Goal: Learn about a topic

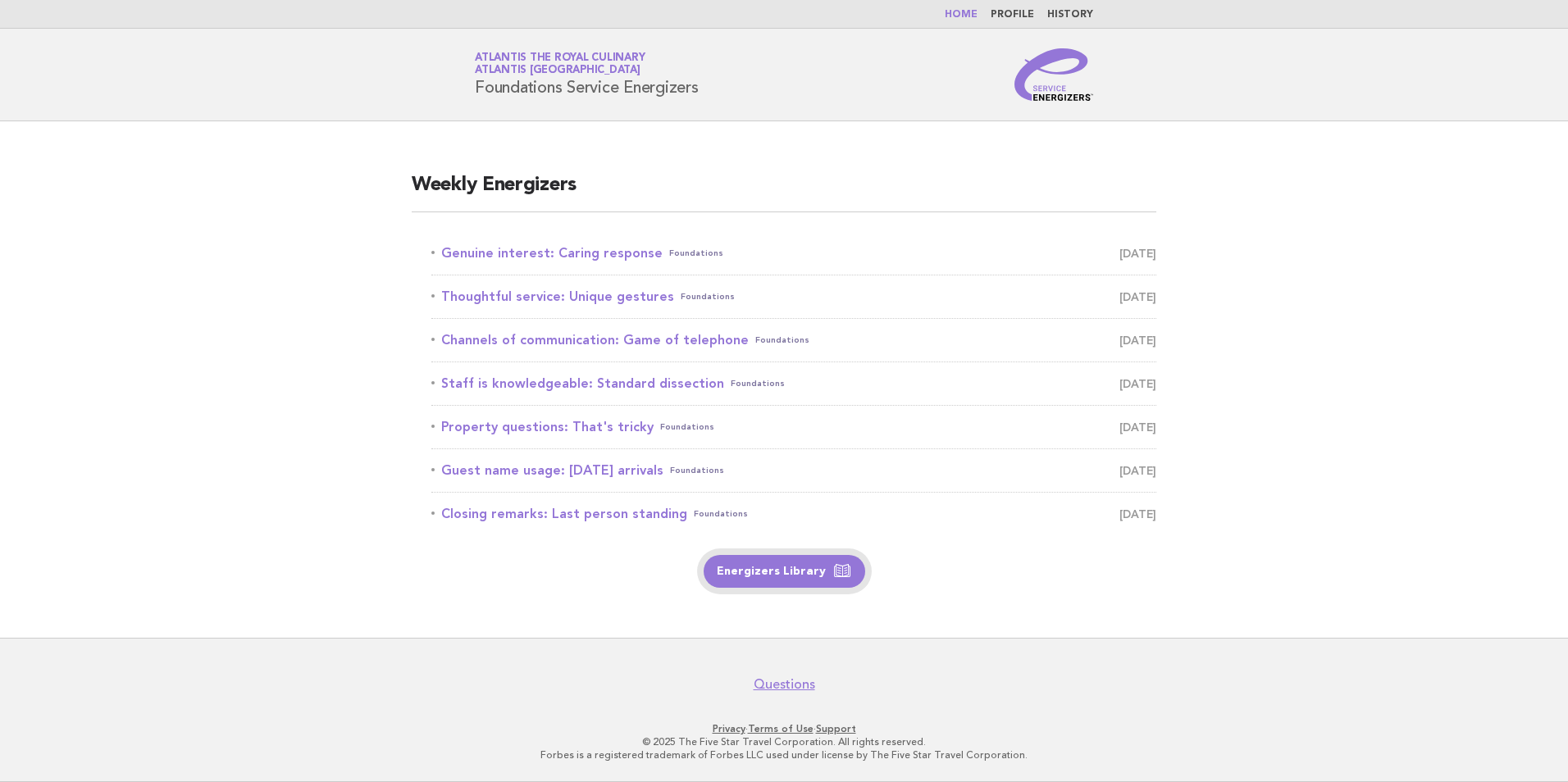
click at [770, 572] on link "Energizers Library" at bounding box center [784, 572] width 162 height 33
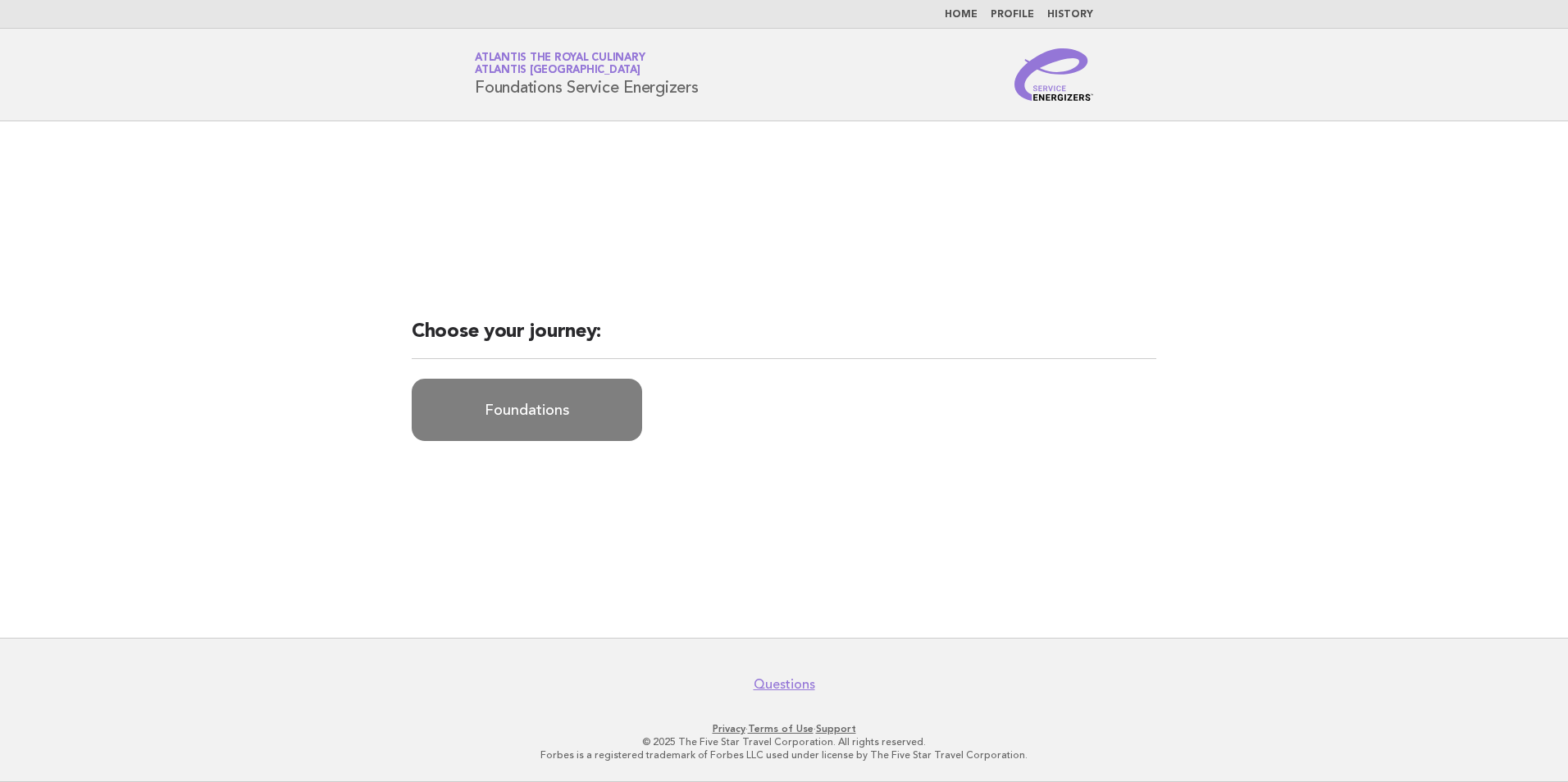
click at [540, 404] on link "Foundations" at bounding box center [526, 410] width 230 height 62
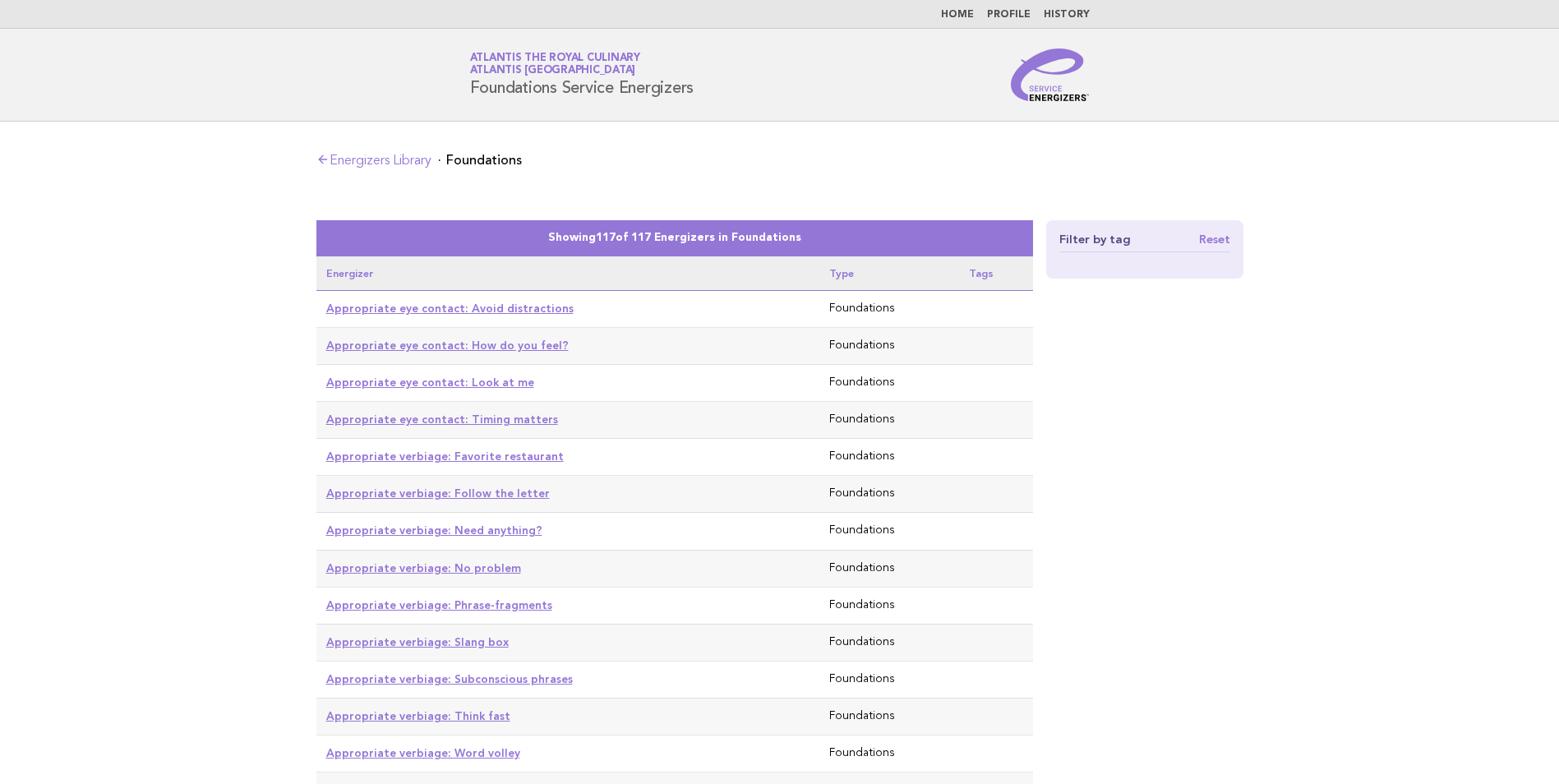
click at [337, 155] on link "Energizers Library" at bounding box center [374, 161] width 115 height 13
click at [958, 15] on link "Home" at bounding box center [958, 15] width 33 height 10
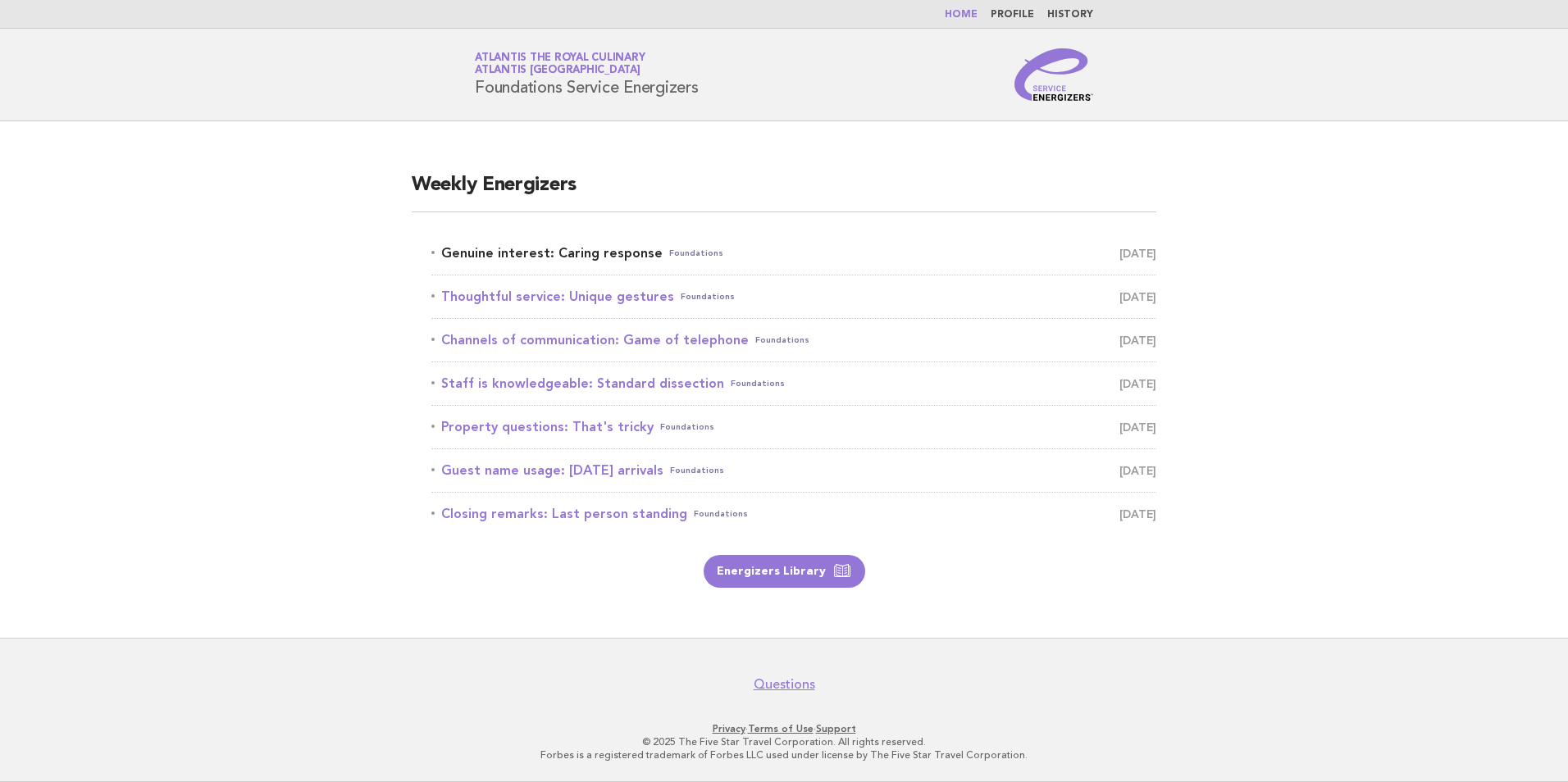
click at [620, 253] on link "Genuine interest: Caring response Foundations August 27" at bounding box center [794, 252] width 725 height 23
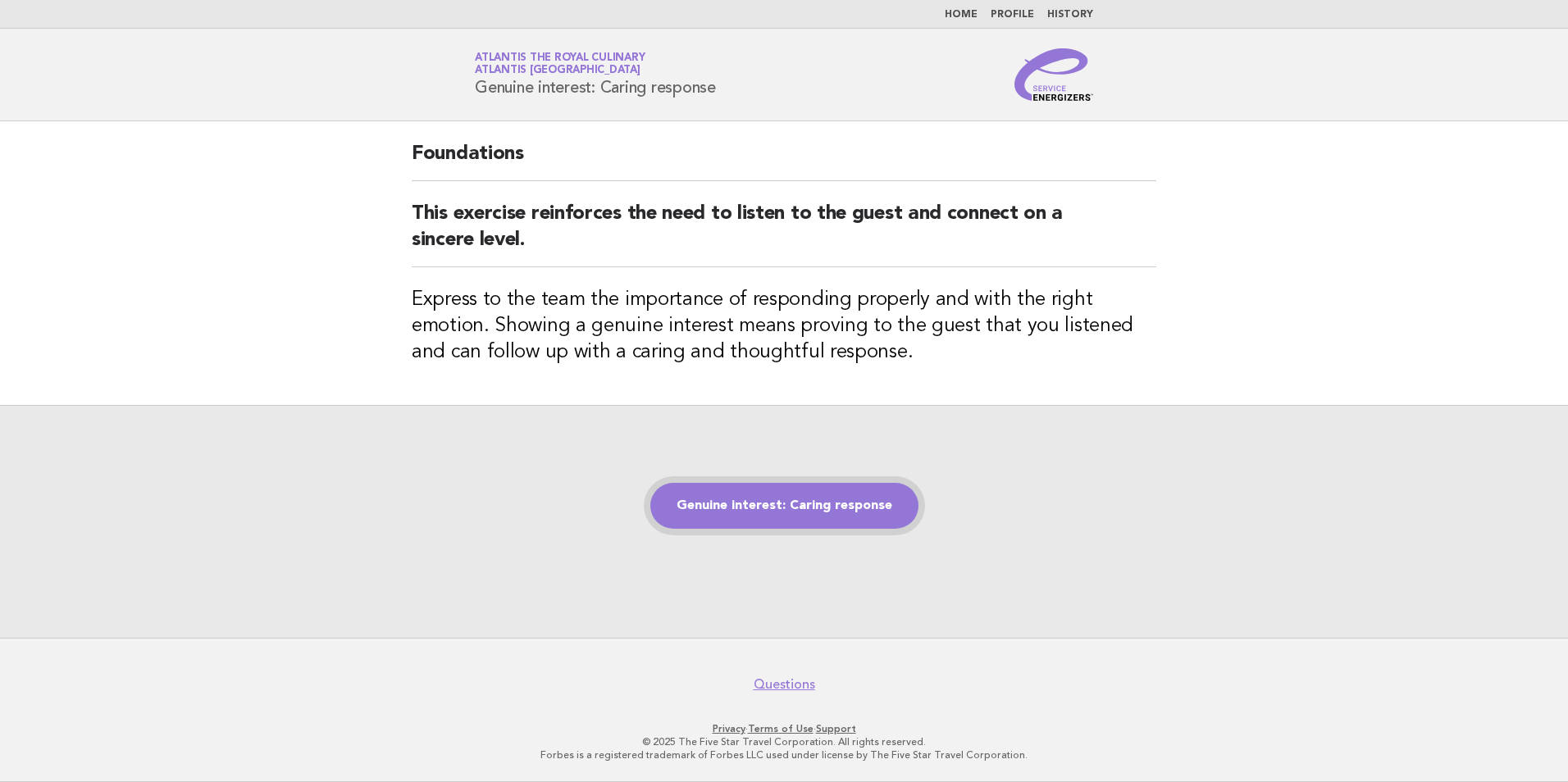
click at [794, 505] on link "Genuine interest: Caring response" at bounding box center [784, 506] width 268 height 46
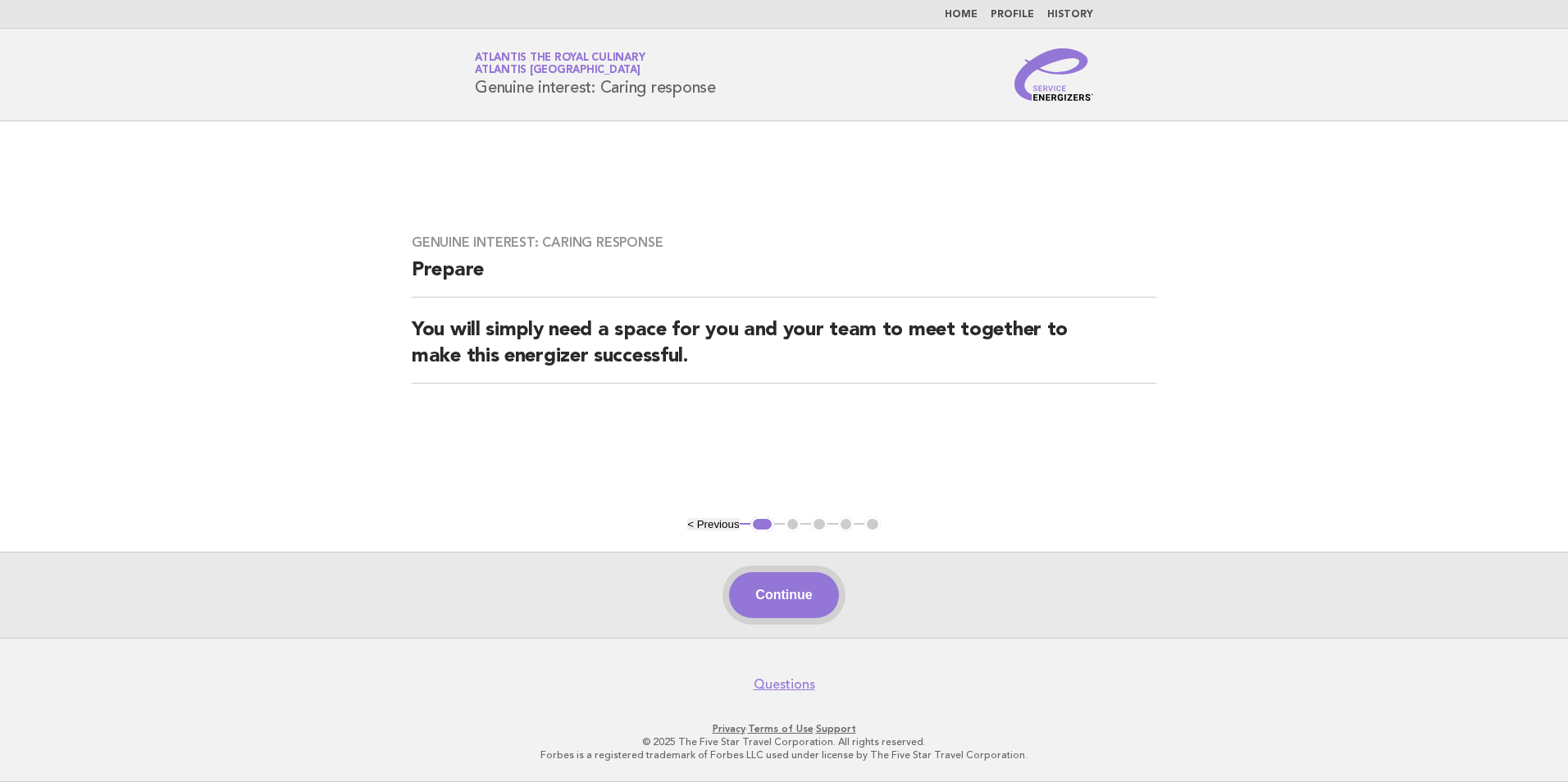
click at [787, 604] on button "Continue" at bounding box center [783, 595] width 109 height 46
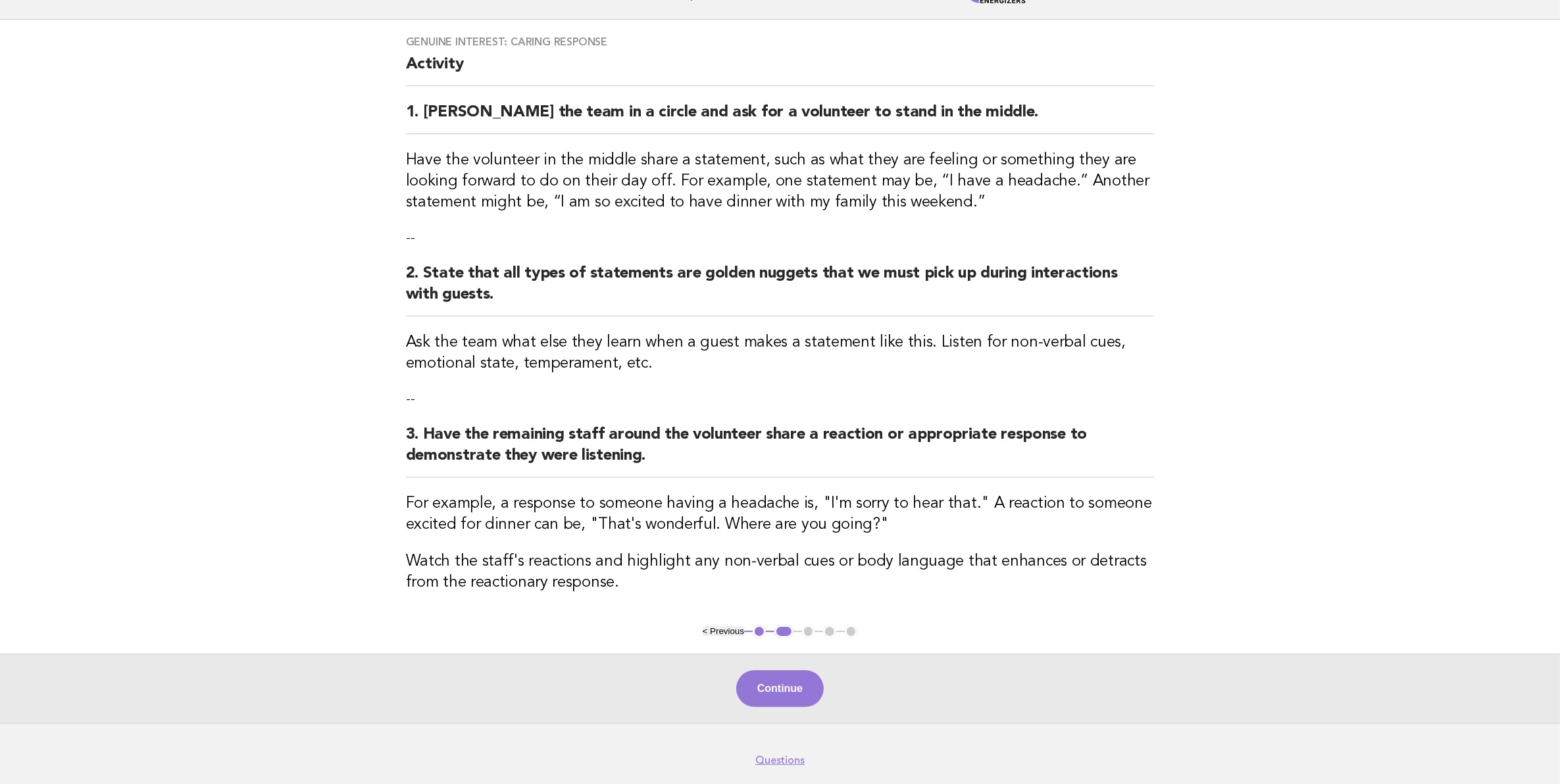
scroll to position [50, 0]
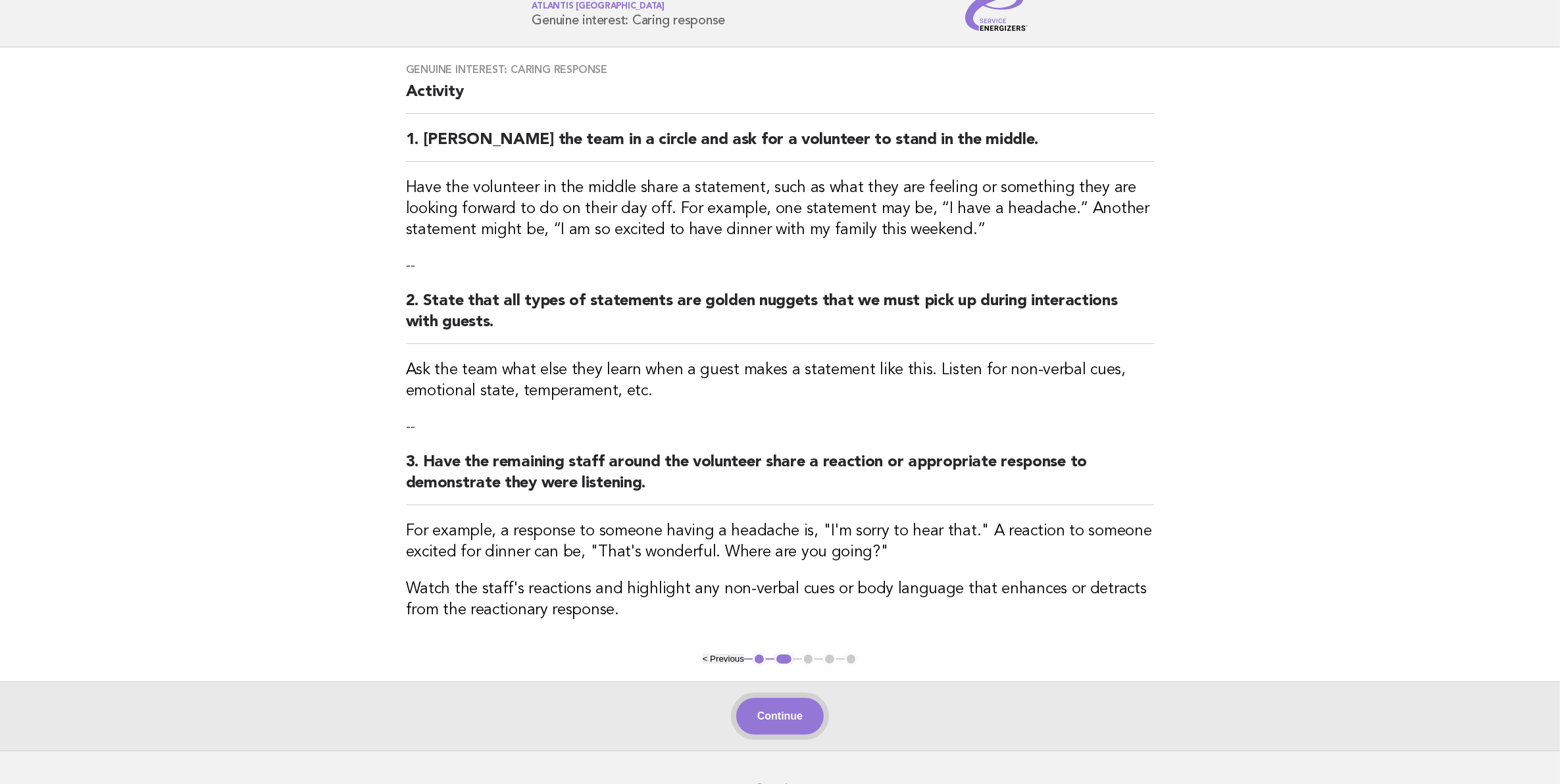
click at [810, 626] on button "Continue" at bounding box center [779, 716] width 88 height 37
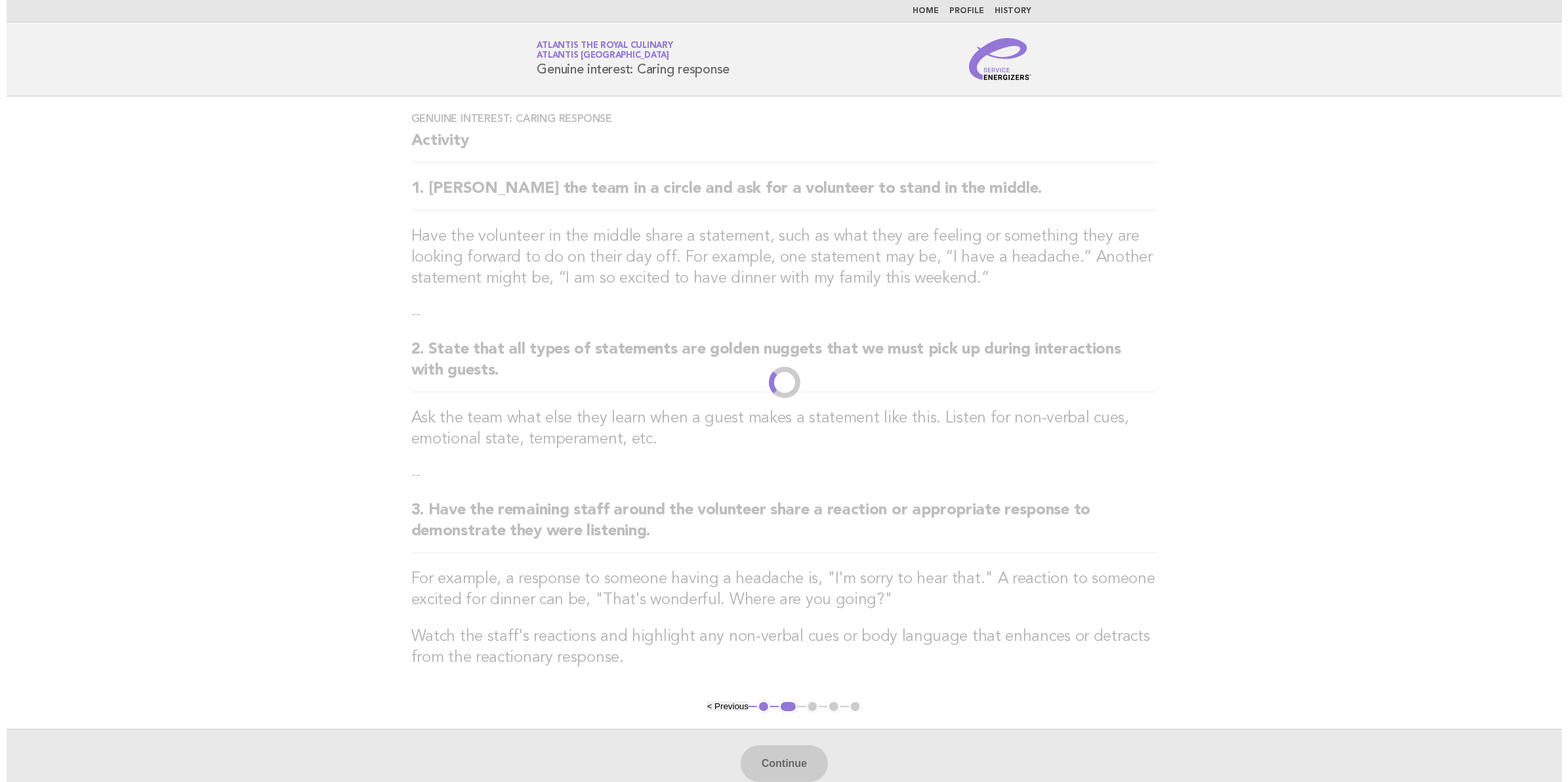
scroll to position [0, 0]
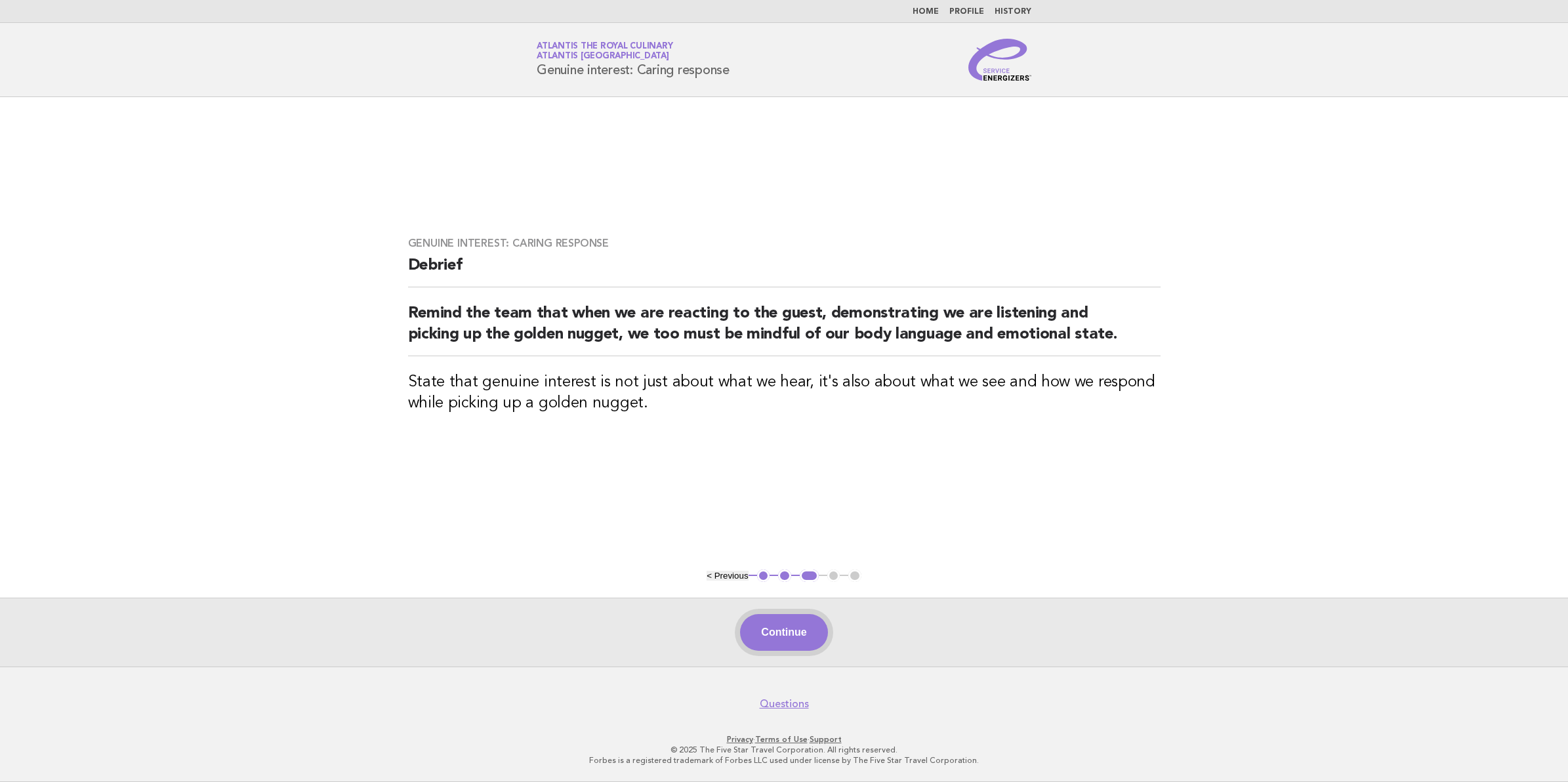
click at [790, 625] on button "Continue" at bounding box center [784, 632] width 87 height 37
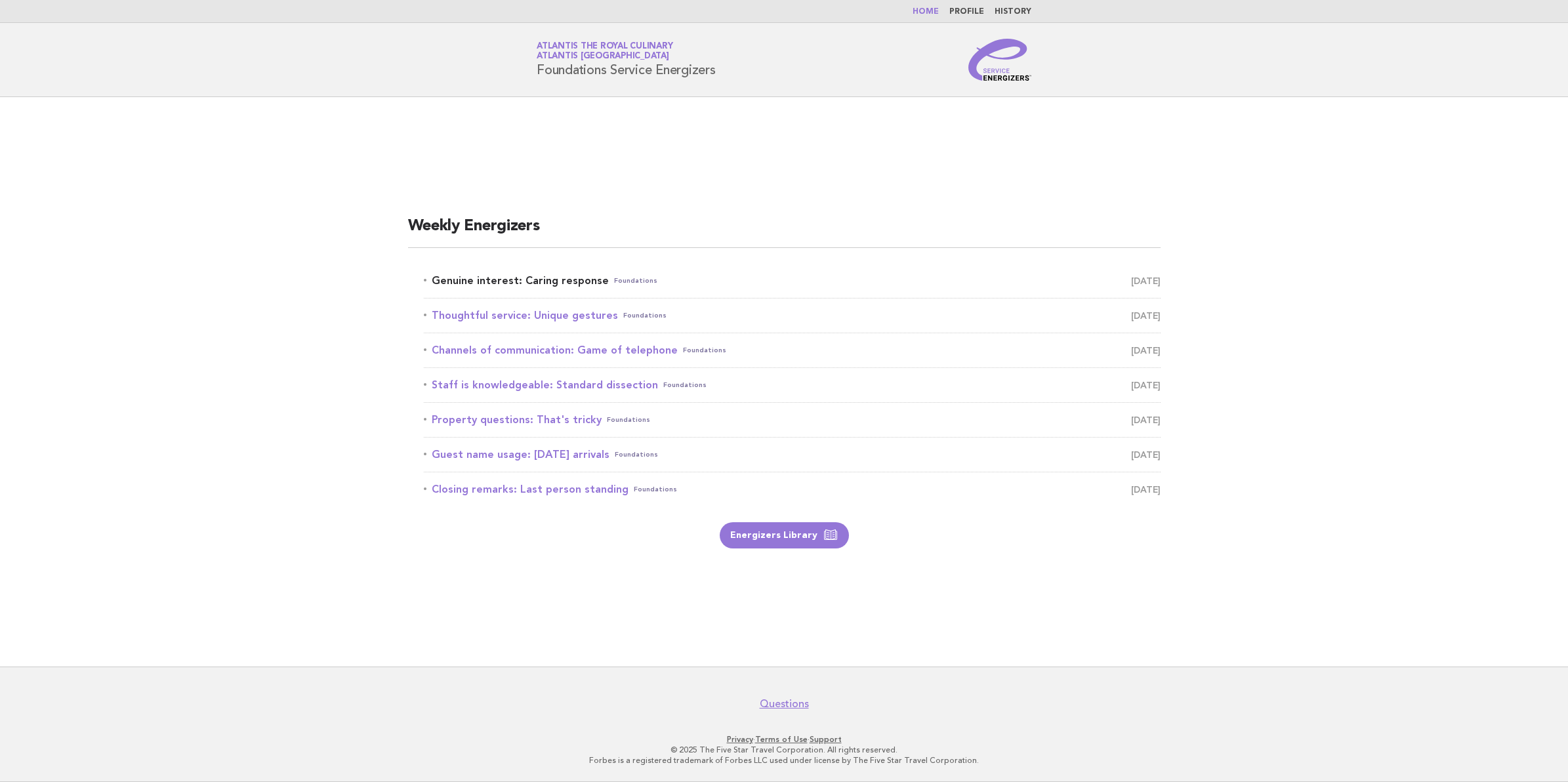
click at [578, 275] on link "Genuine interest: Caring response Foundations [DATE]" at bounding box center [792, 280] width 737 height 18
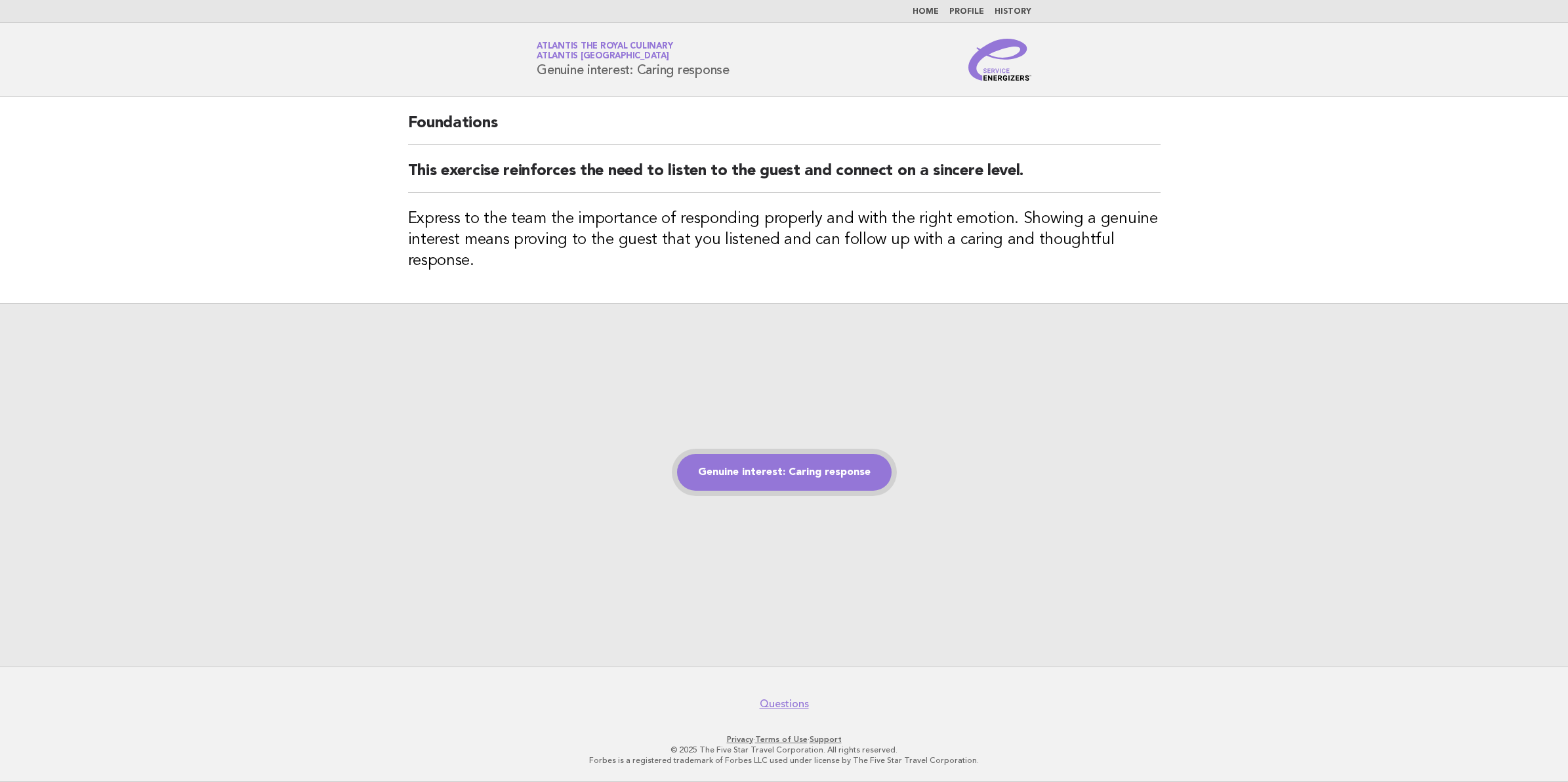
click at [795, 477] on link "Genuine interest: Caring response" at bounding box center [784, 472] width 214 height 37
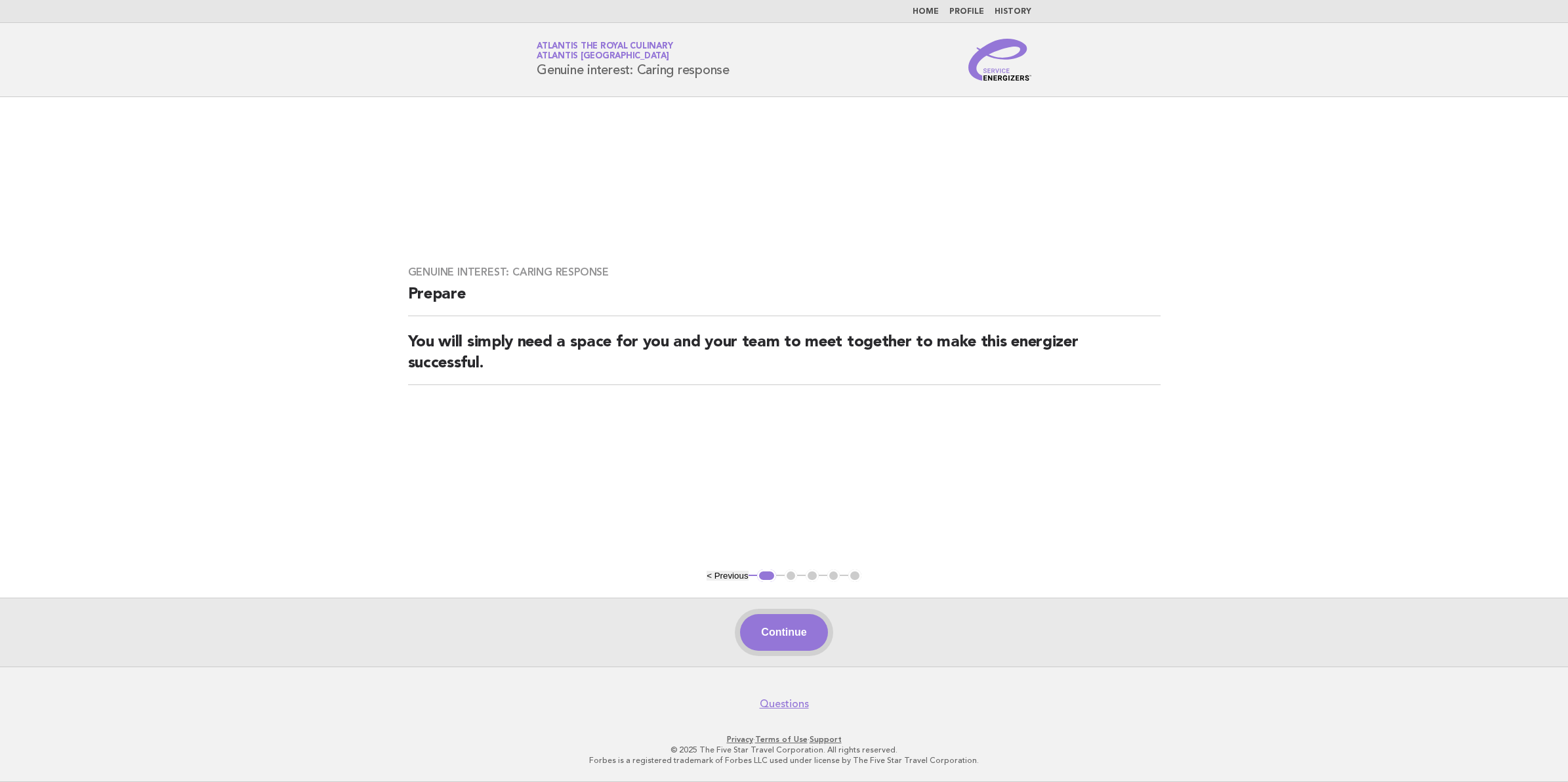
click at [792, 637] on button "Continue" at bounding box center [784, 632] width 87 height 37
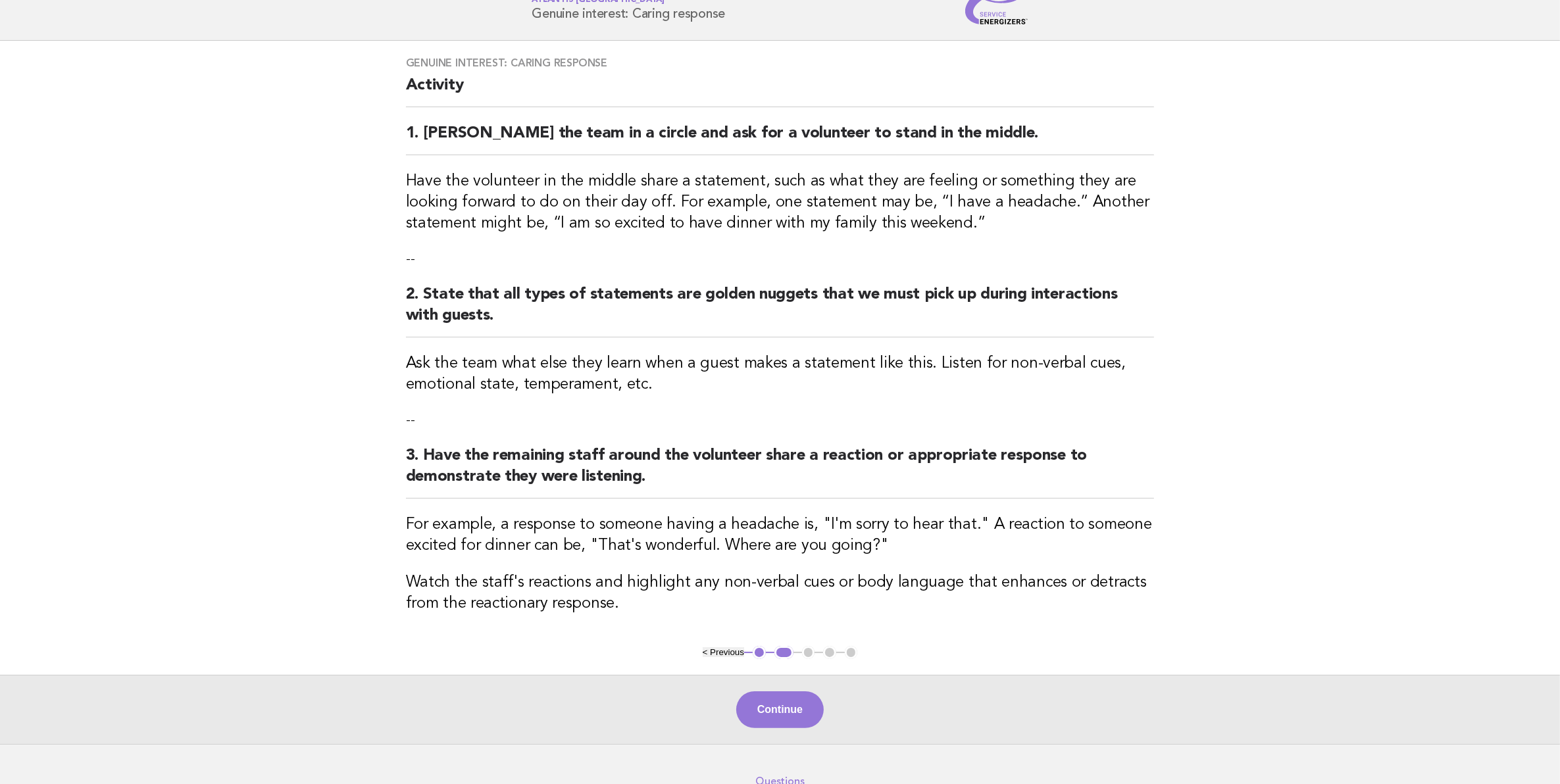
scroll to position [60, 0]
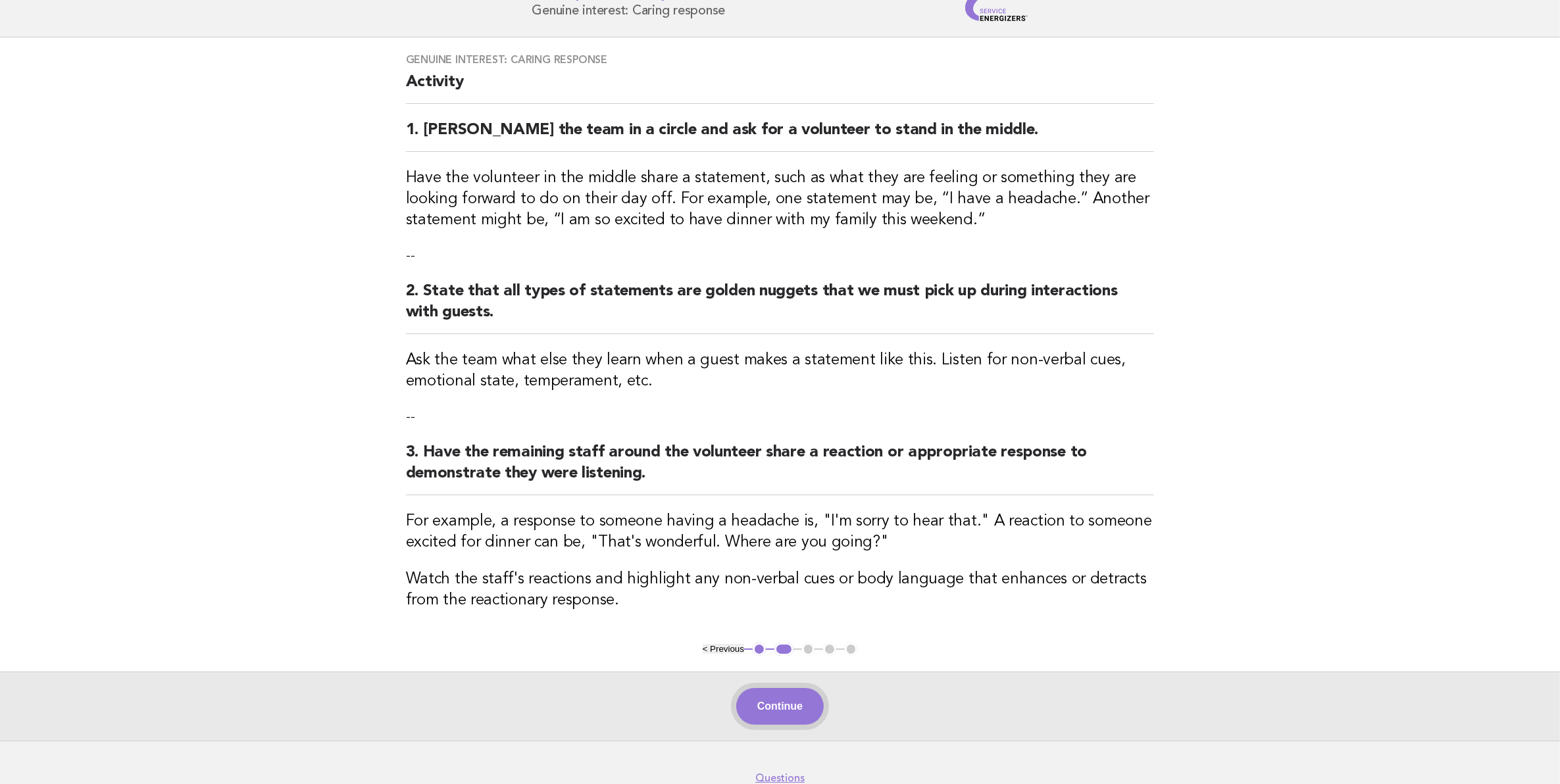
click at [810, 704] on button "Continue" at bounding box center [779, 706] width 88 height 37
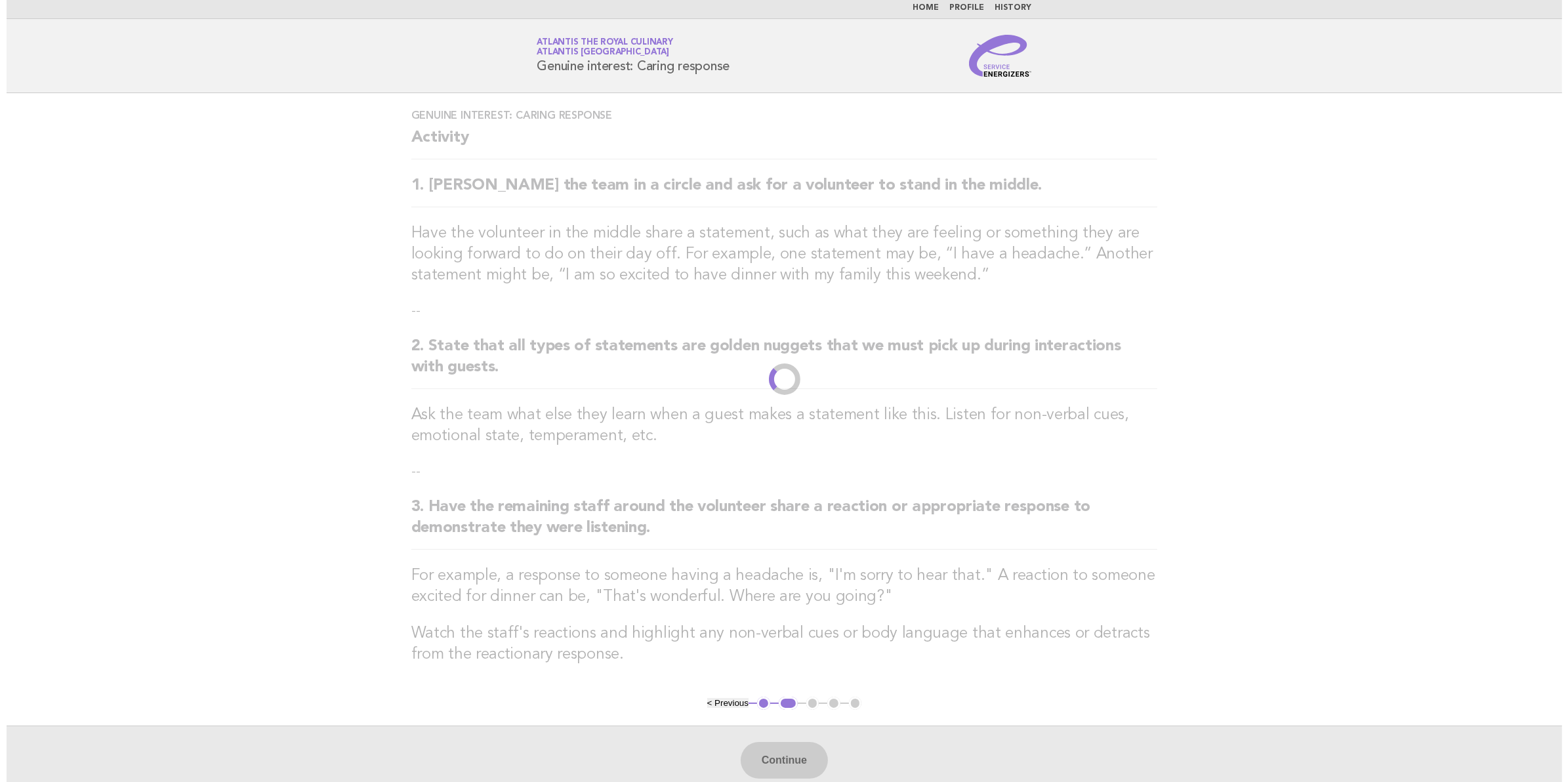
scroll to position [0, 0]
